Goal: Check status: Check status

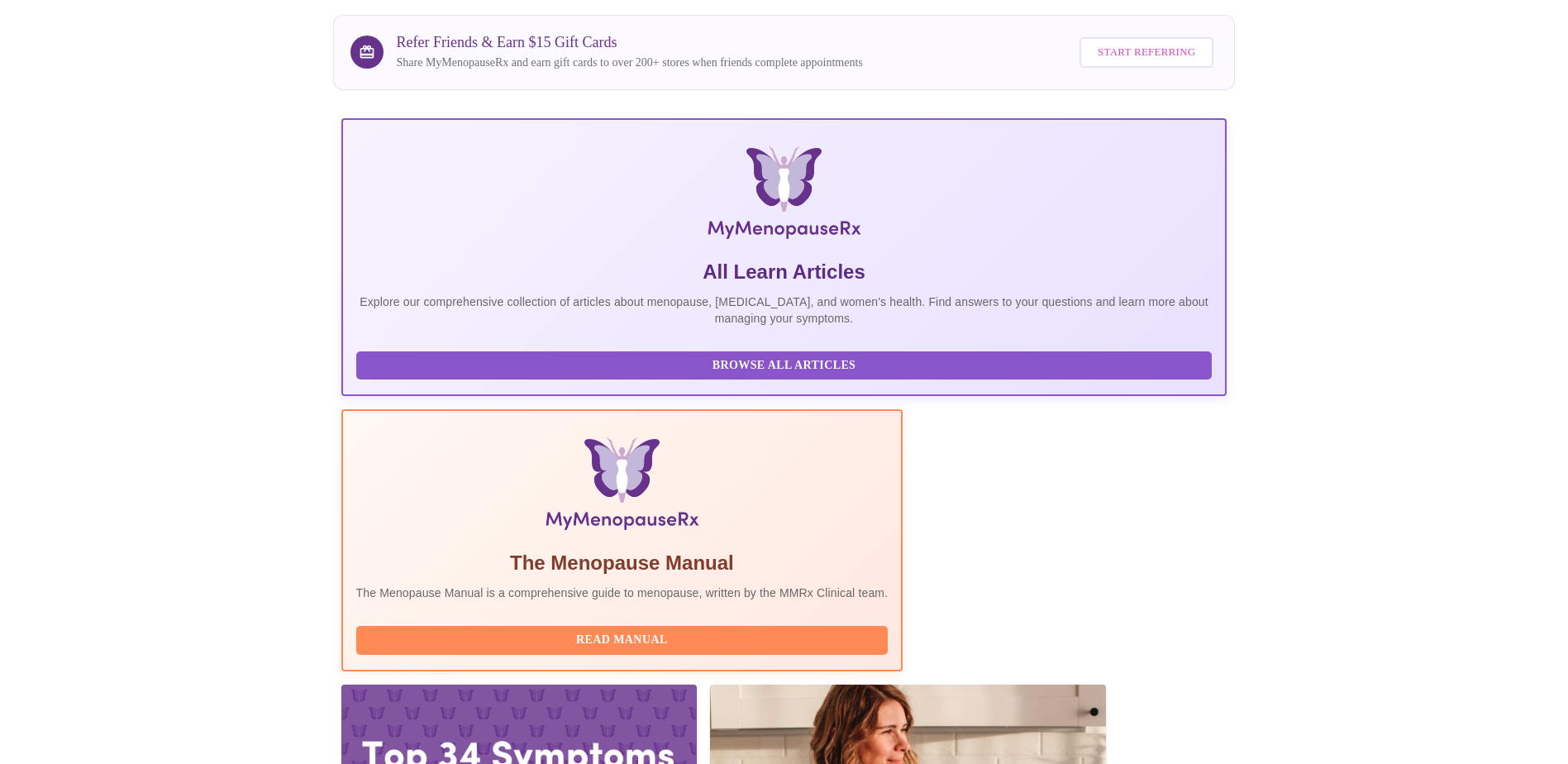
scroll to position [141, 0]
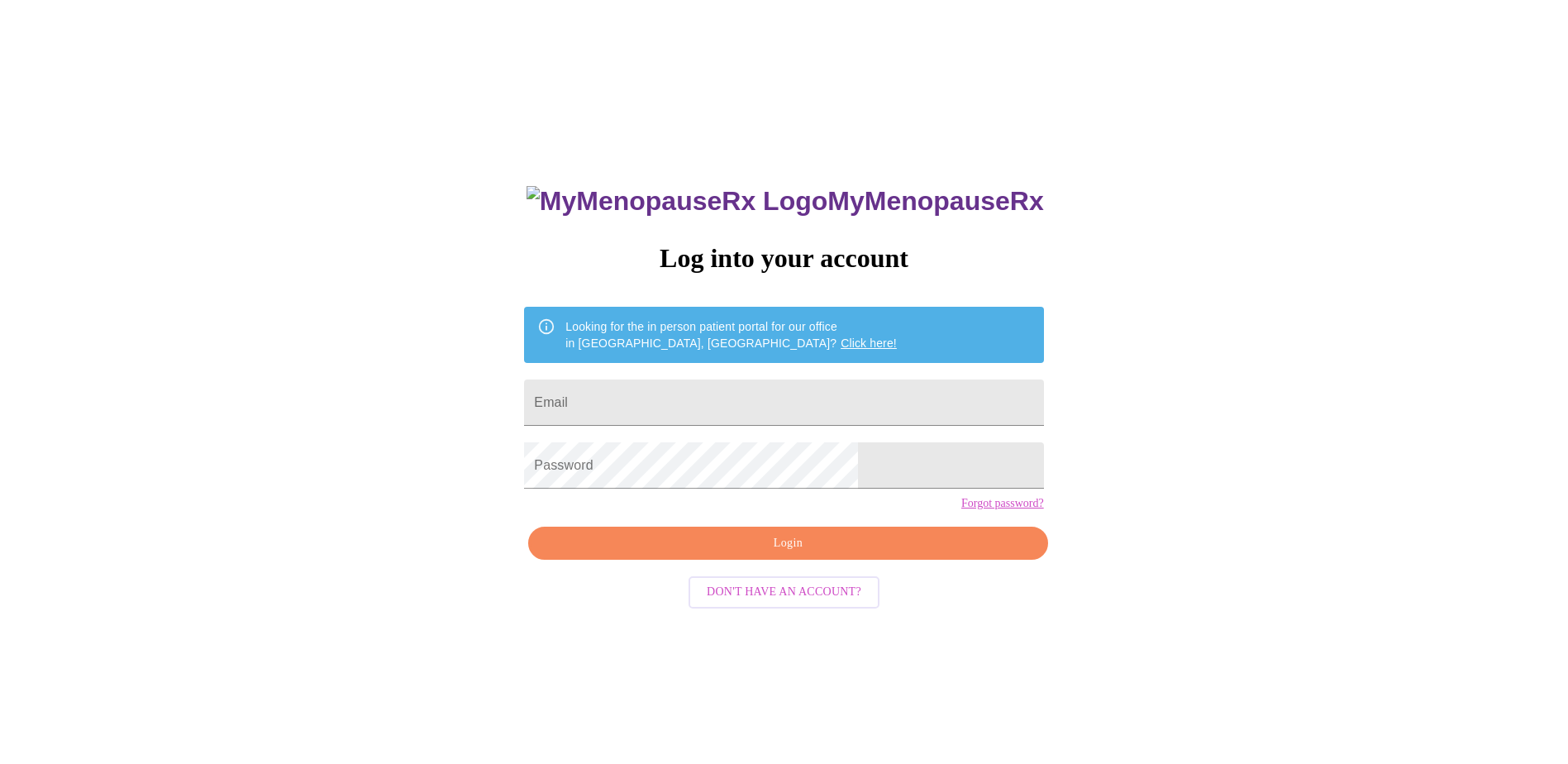
scroll to position [16, 0]
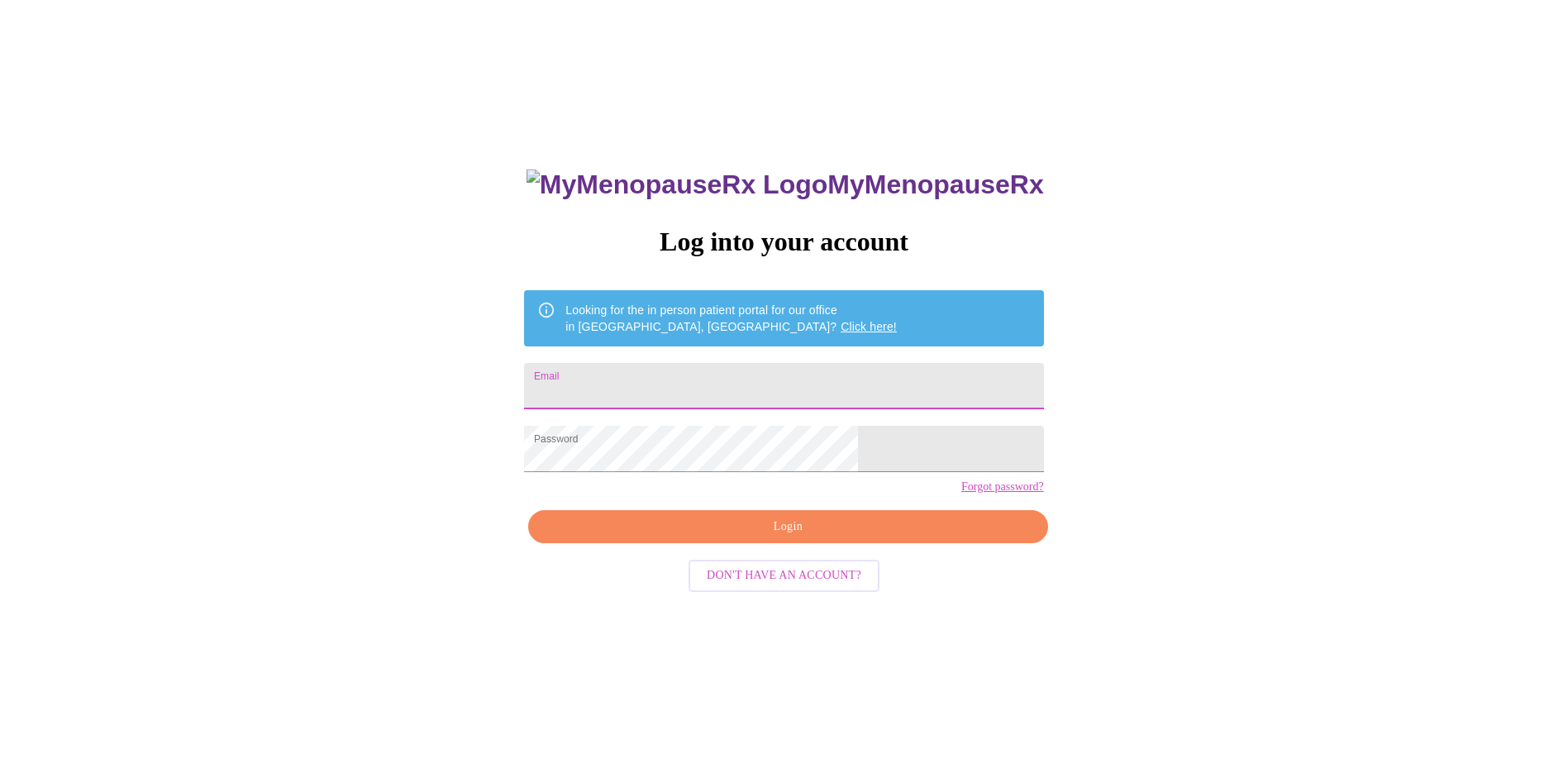
click at [716, 371] on input "Email" at bounding box center [783, 386] width 519 height 46
type input "[EMAIL_ADDRESS][DOMAIN_NAME]"
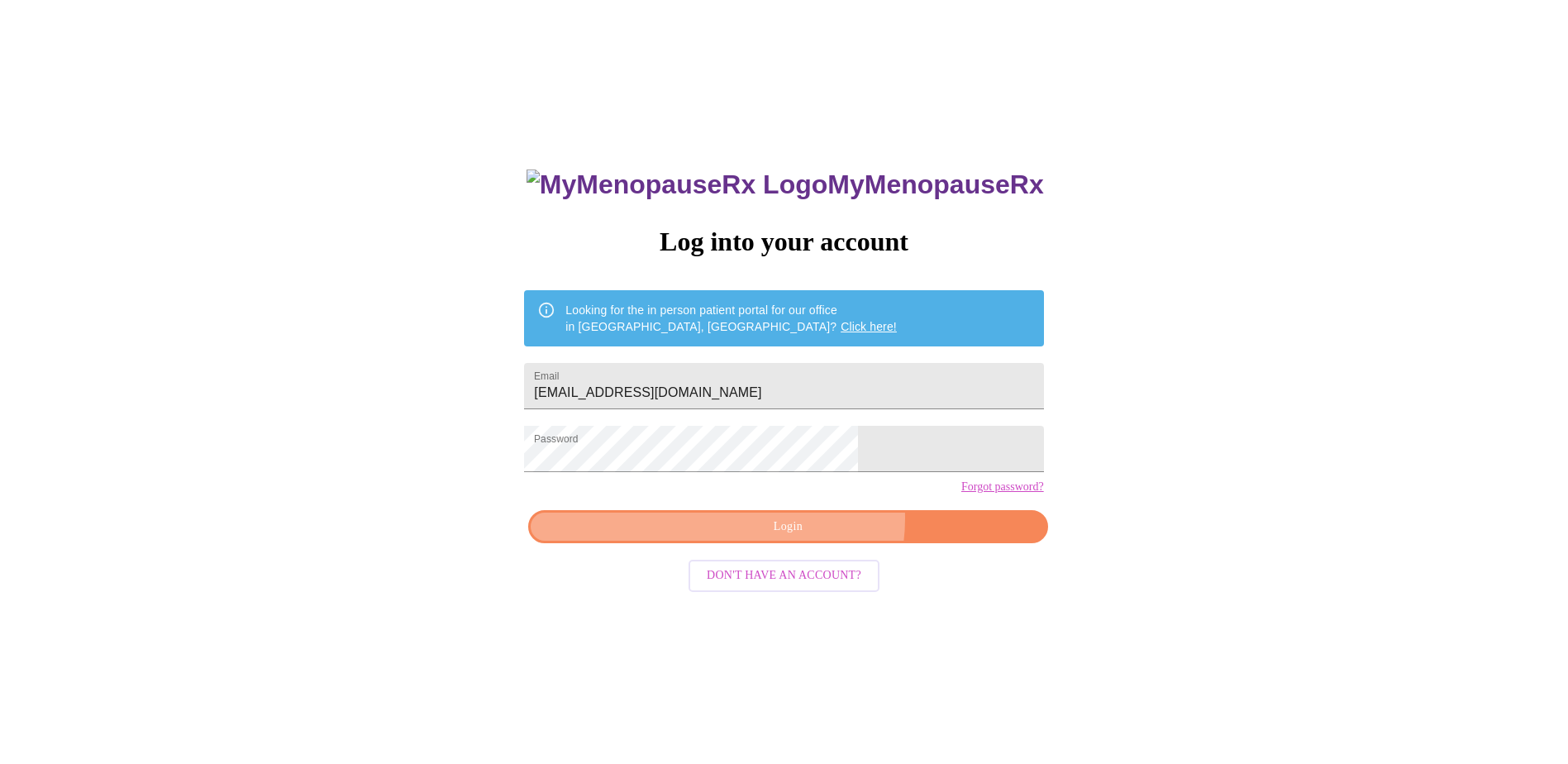
click at [809, 537] on span "Login" at bounding box center [787, 527] width 481 height 21
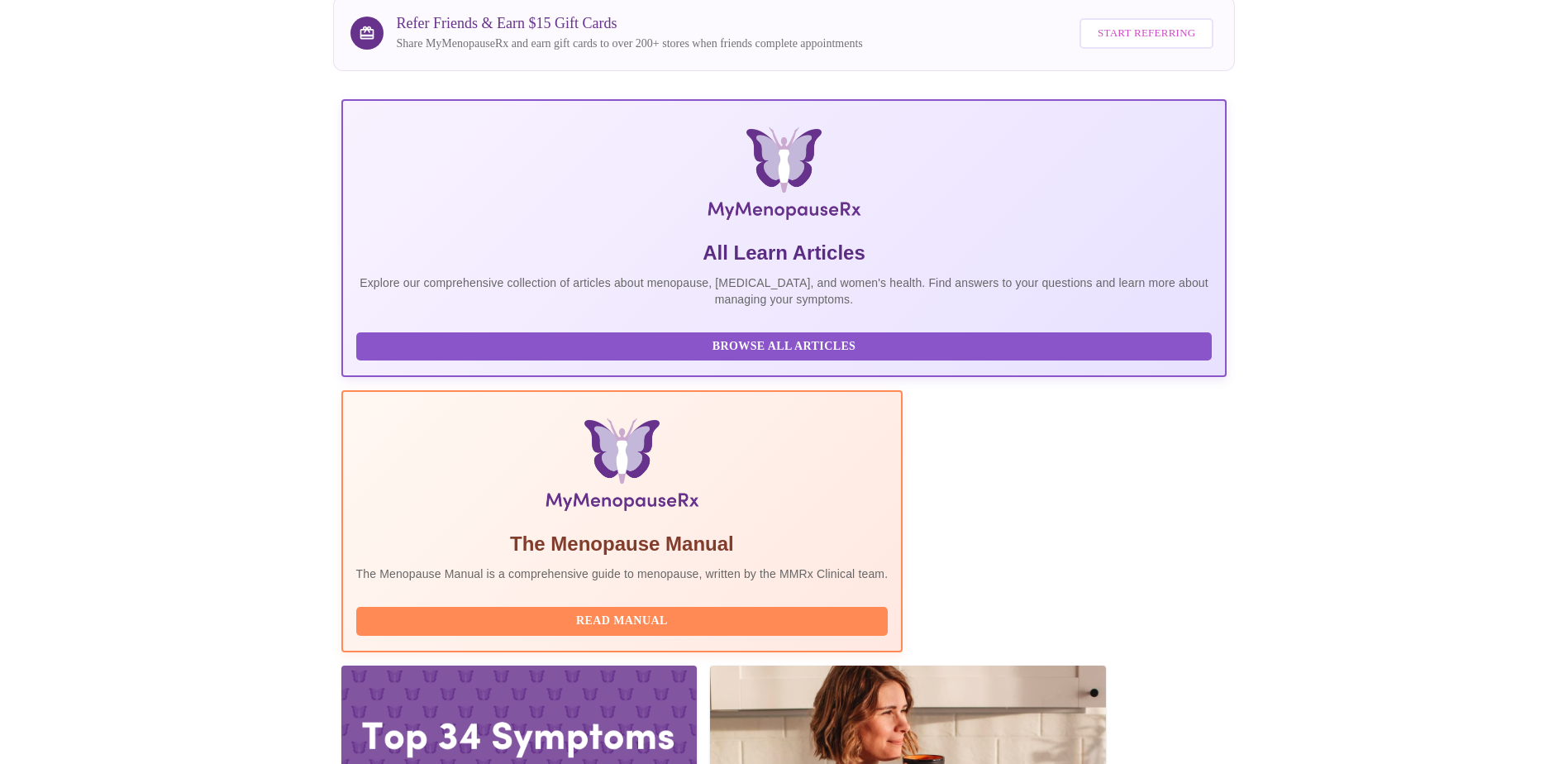
scroll to position [141, 0]
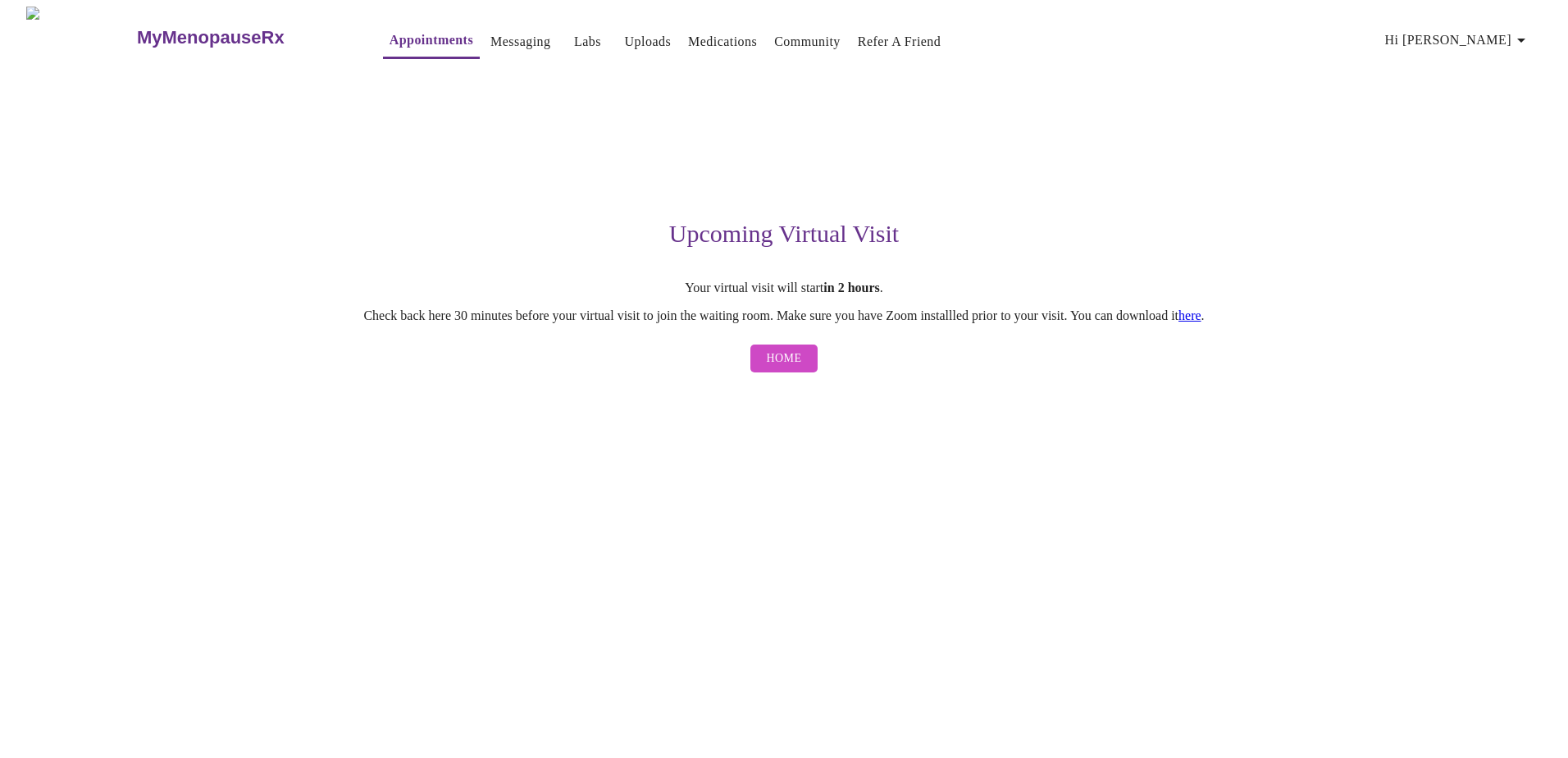
click at [1071, 147] on div "Upcoming Virtual Visit Your virtual visit will start in 2 hours . Check back he…" at bounding box center [784, 224] width 1010 height 312
click at [1064, 143] on div "Upcoming Virtual Visit Your virtual visit will start in 2 hours . Check back he…" at bounding box center [784, 224] width 1010 height 312
